Goal: Information Seeking & Learning: Learn about a topic

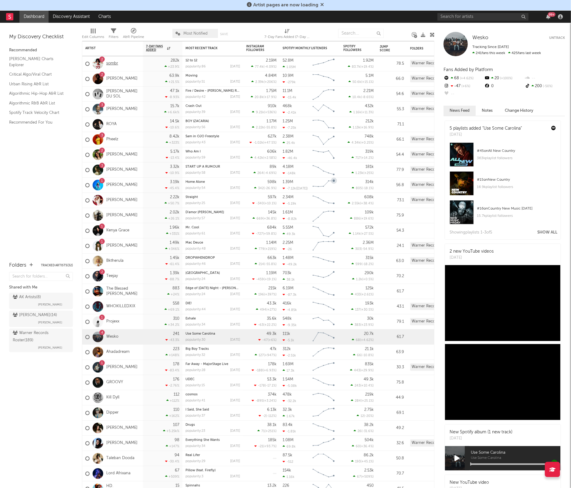
click at [112, 61] on link "sombr" at bounding box center [112, 63] width 12 height 5
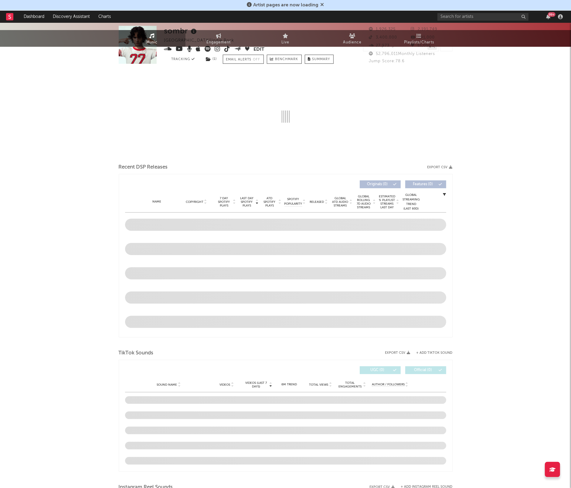
scroll to position [89, 0]
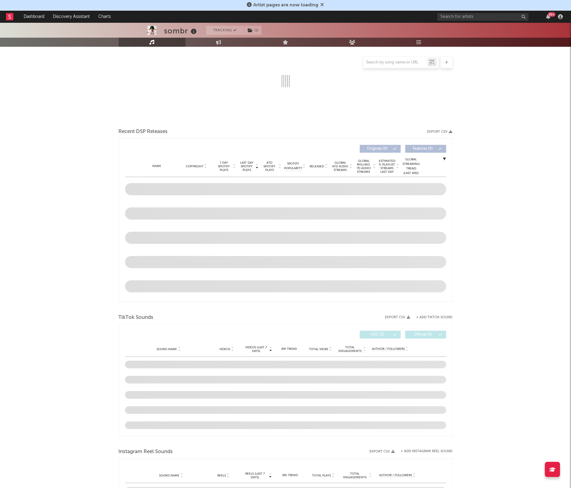
select select "6m"
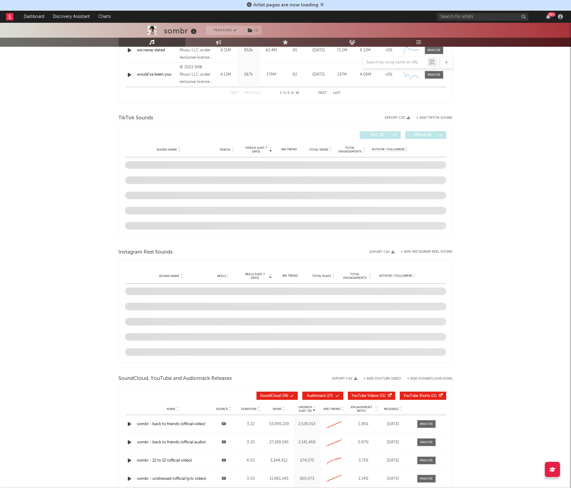
scroll to position [428, 0]
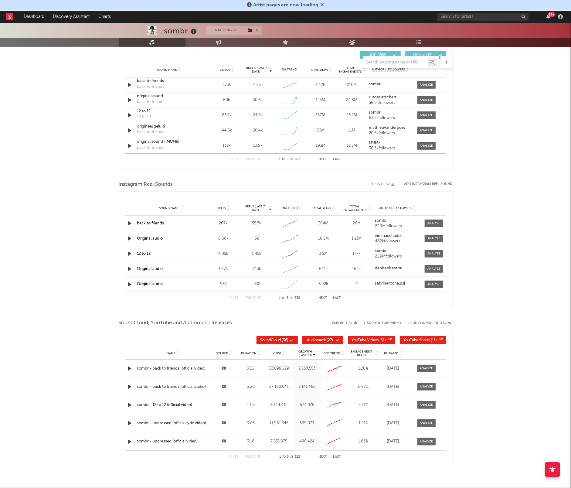
click at [148, 254] on link "12 to 12" at bounding box center [144, 254] width 14 height 4
click at [207, 321] on span "SoundCloud, YouTube and Audiomack Releases" at bounding box center [175, 322] width 113 height 7
click at [158, 222] on link "back to friends" at bounding box center [150, 223] width 27 height 4
click at [321, 298] on button "Next" at bounding box center [323, 297] width 8 height 3
click at [145, 224] on link "undressed" at bounding box center [146, 223] width 19 height 4
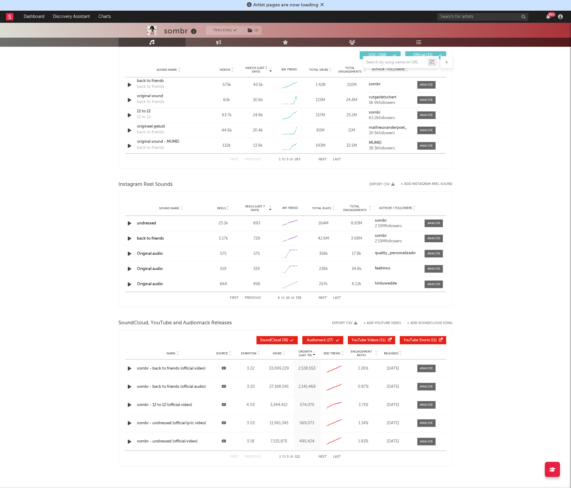
click at [322, 296] on button "Next" at bounding box center [323, 297] width 8 height 3
click at [323, 298] on button "Next" at bounding box center [323, 297] width 8 height 3
click at [151, 255] on link "we never dated" at bounding box center [151, 254] width 28 height 4
